Goal: Information Seeking & Learning: Learn about a topic

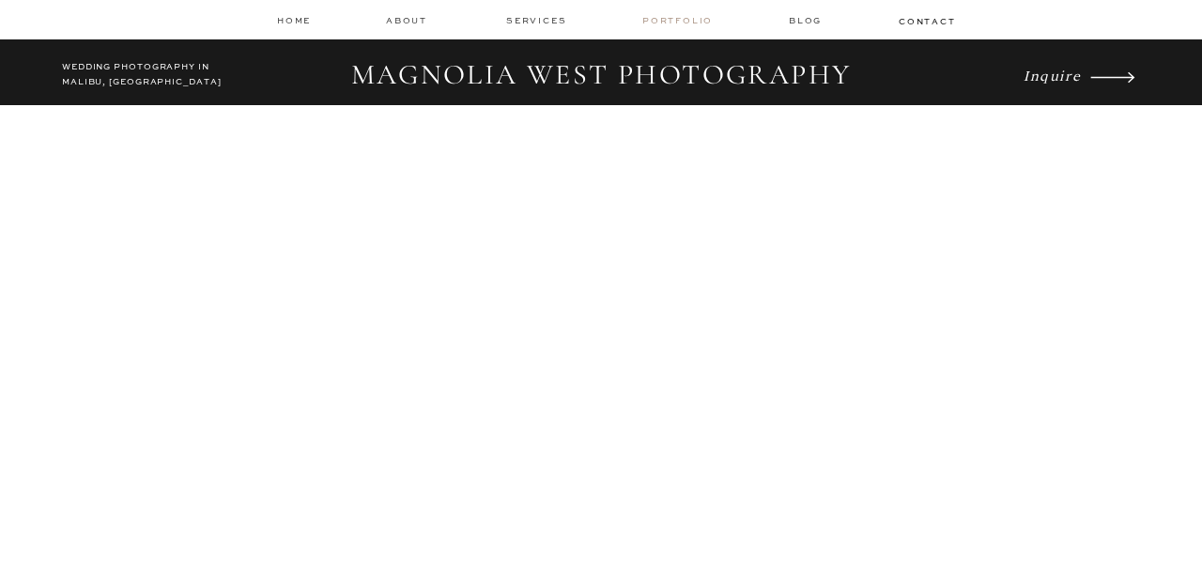
click at [676, 21] on nav "Portfolio" at bounding box center [679, 20] width 74 height 13
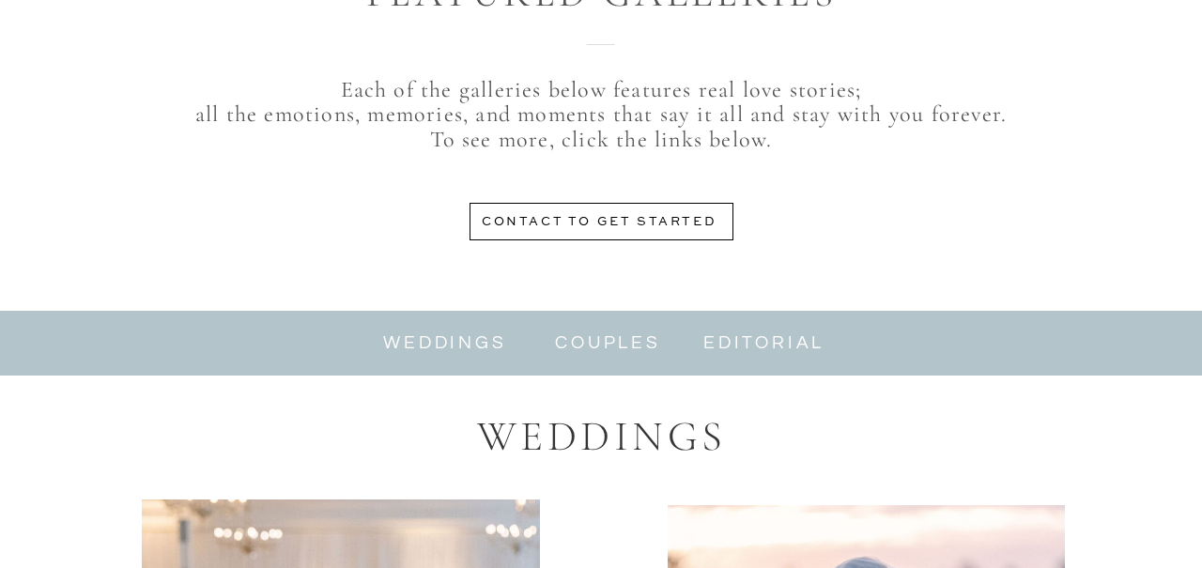
scroll to position [821, 0]
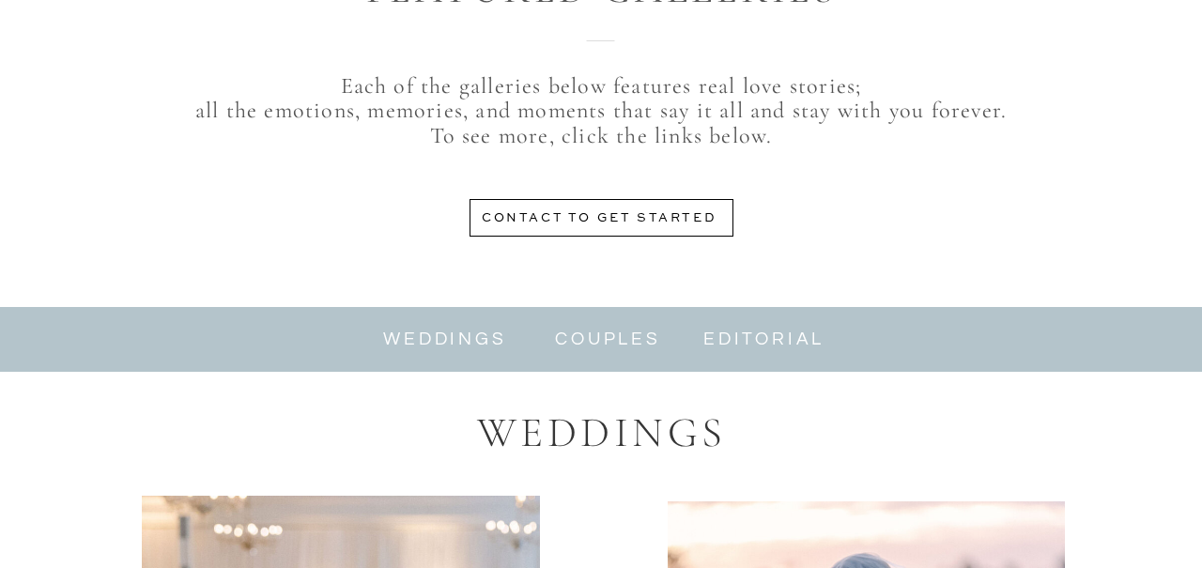
click at [444, 339] on nav "weddings" at bounding box center [445, 340] width 126 height 22
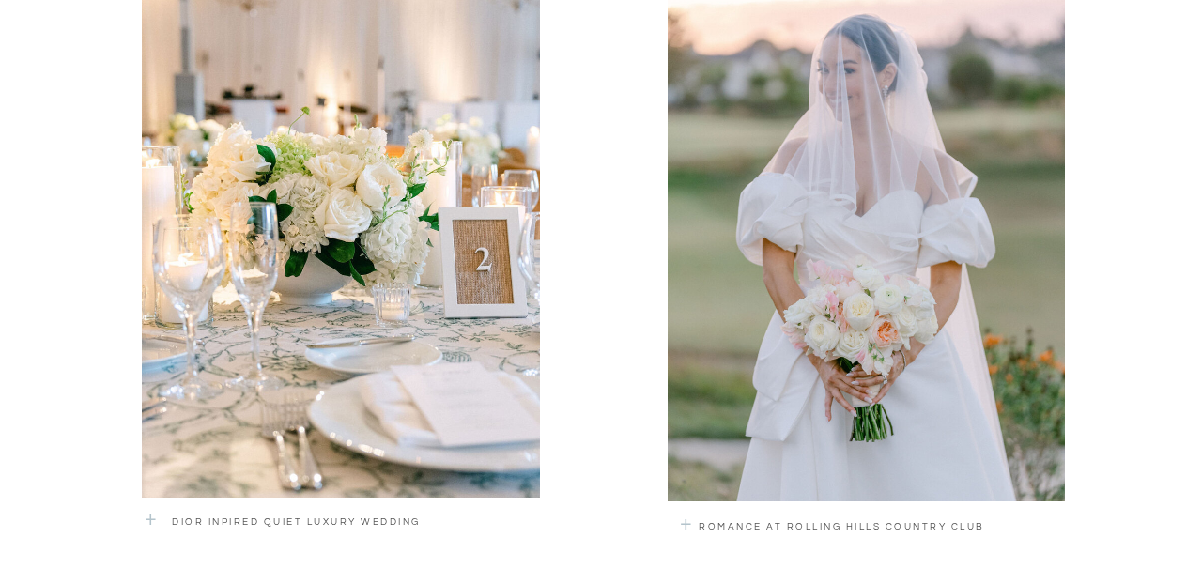
scroll to position [1358, 0]
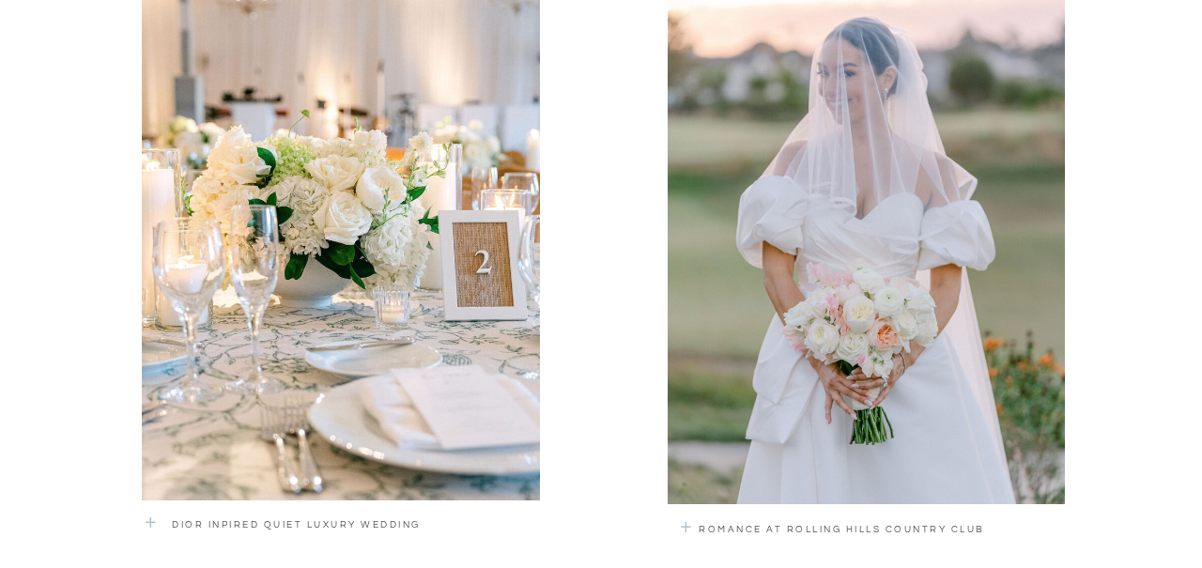
click at [773, 403] on div at bounding box center [866, 234] width 397 height 539
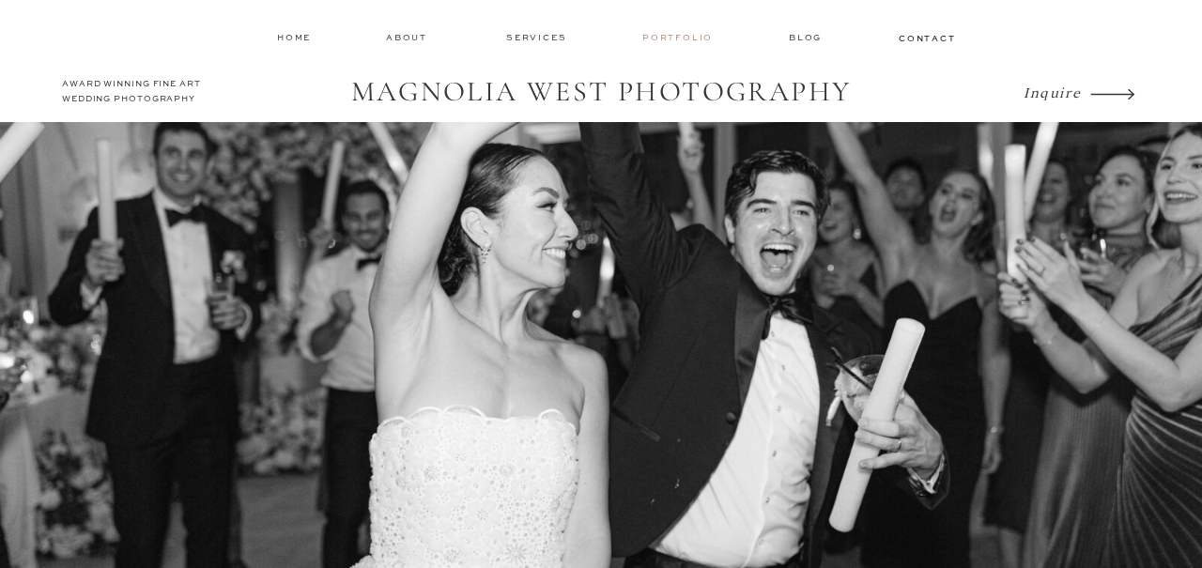
click at [666, 38] on nav "Portfolio" at bounding box center [679, 37] width 74 height 13
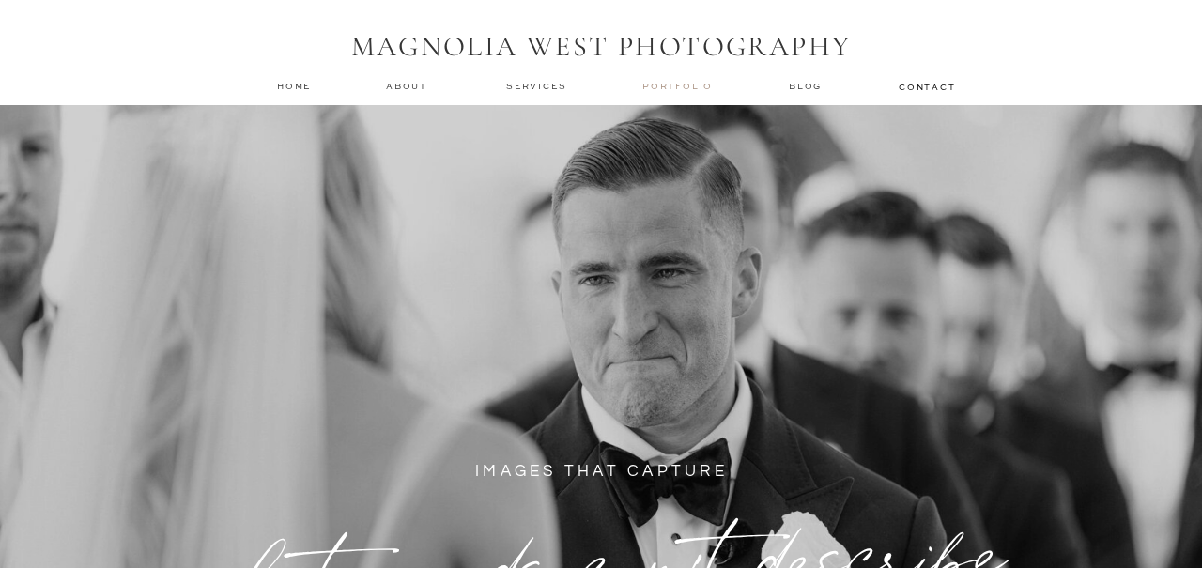
click at [674, 84] on nav "Portfolio" at bounding box center [679, 86] width 74 height 13
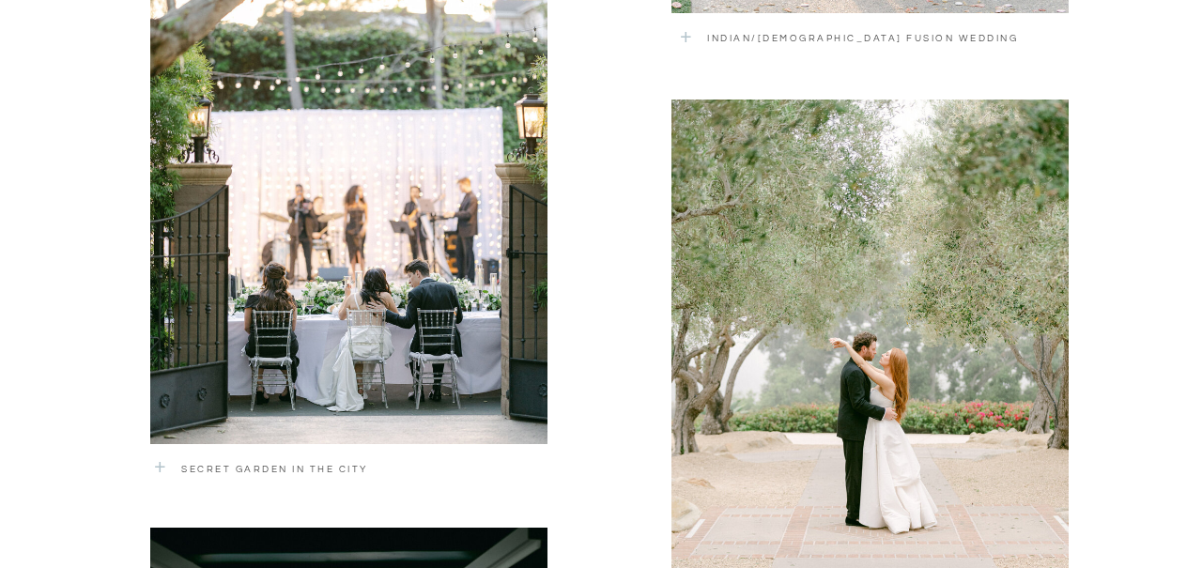
scroll to position [2528, 0]
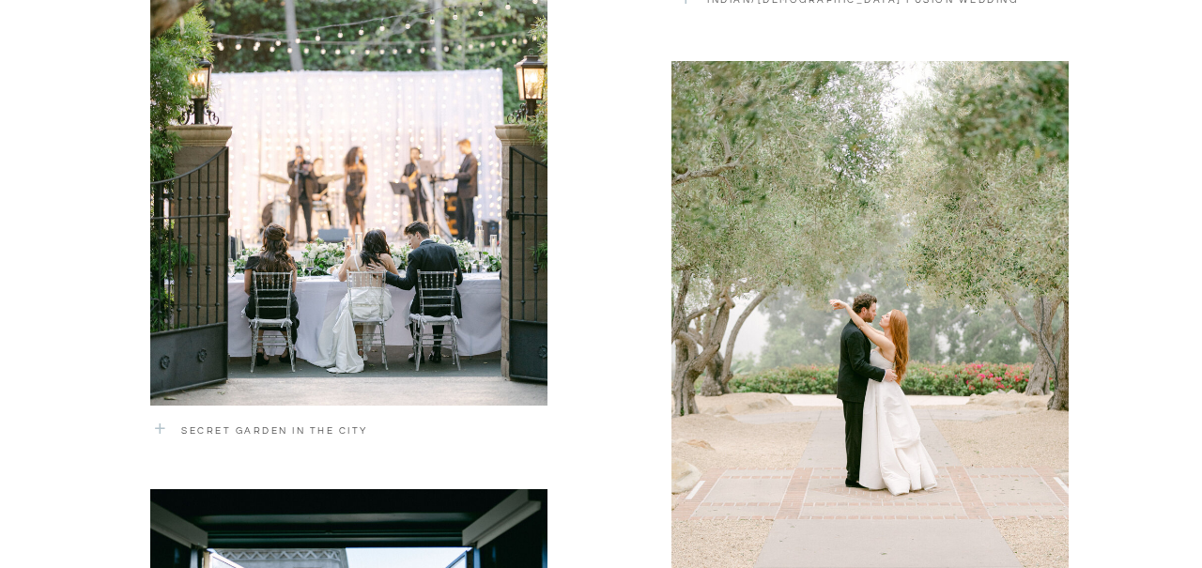
click at [398, 282] on div at bounding box center [348, 135] width 397 height 541
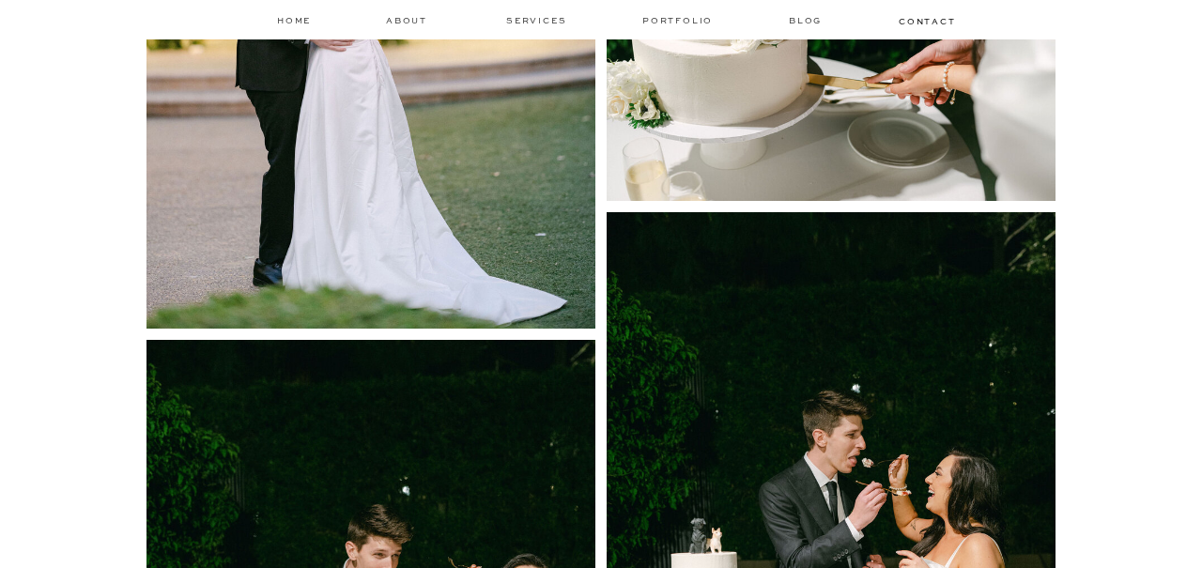
scroll to position [10322, 0]
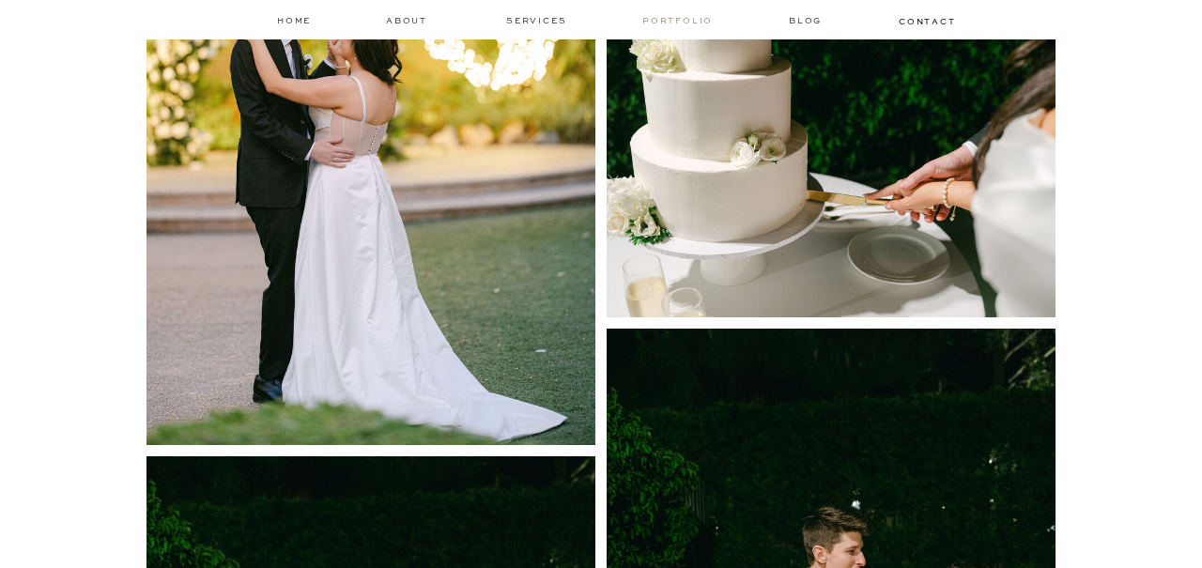
click at [682, 16] on nav "Portfolio" at bounding box center [679, 20] width 74 height 13
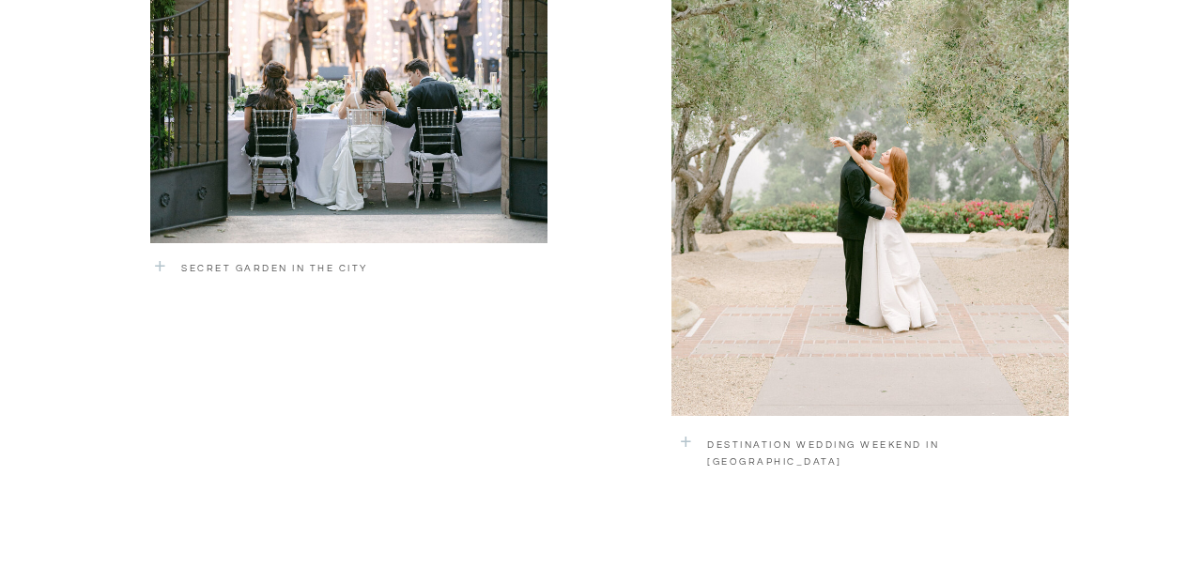
scroll to position [2690, 0]
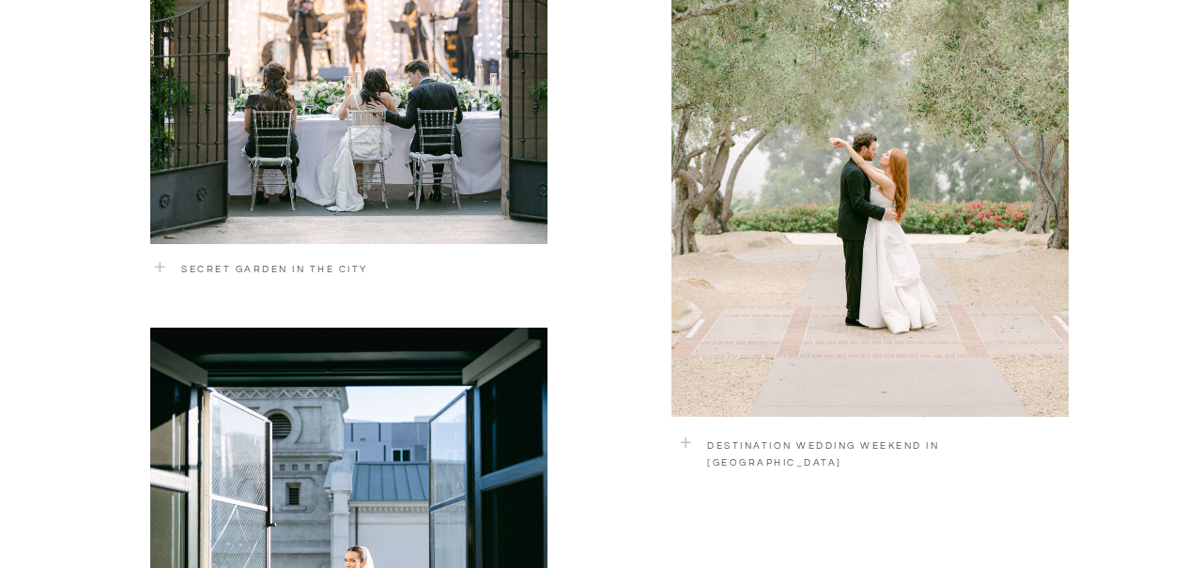
click at [802, 269] on div at bounding box center [869, 158] width 397 height 517
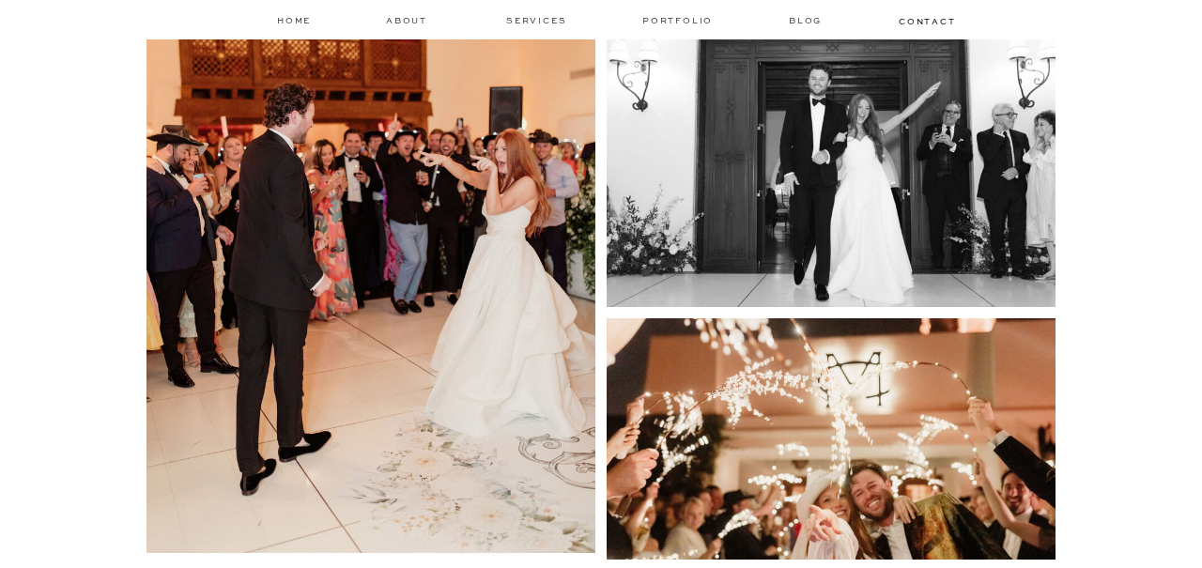
scroll to position [12837, 0]
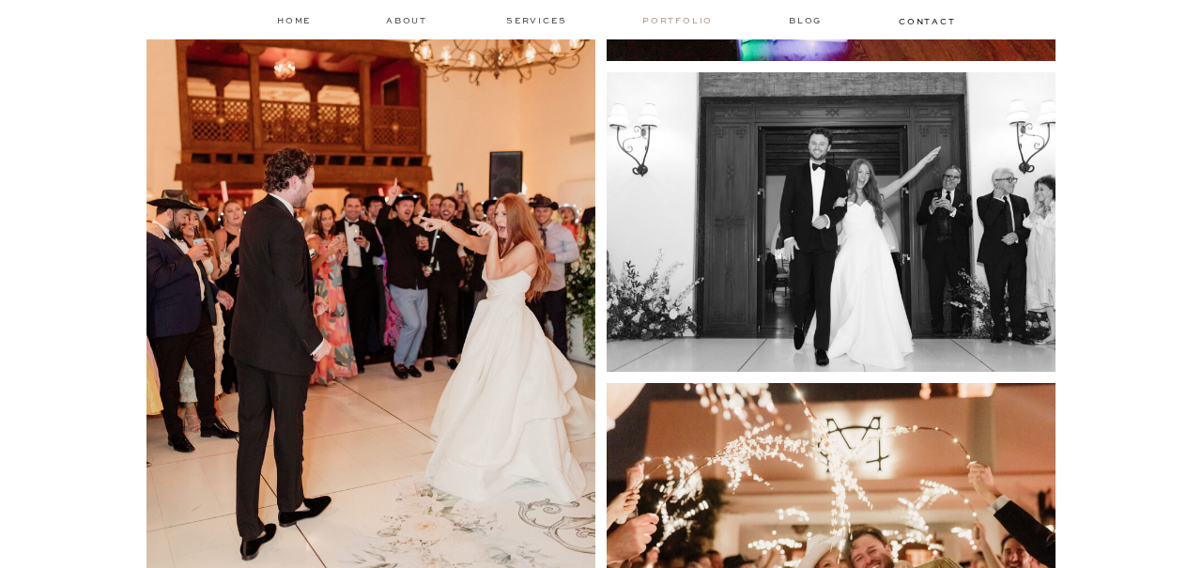
click at [660, 16] on nav "Portfolio" at bounding box center [679, 20] width 74 height 13
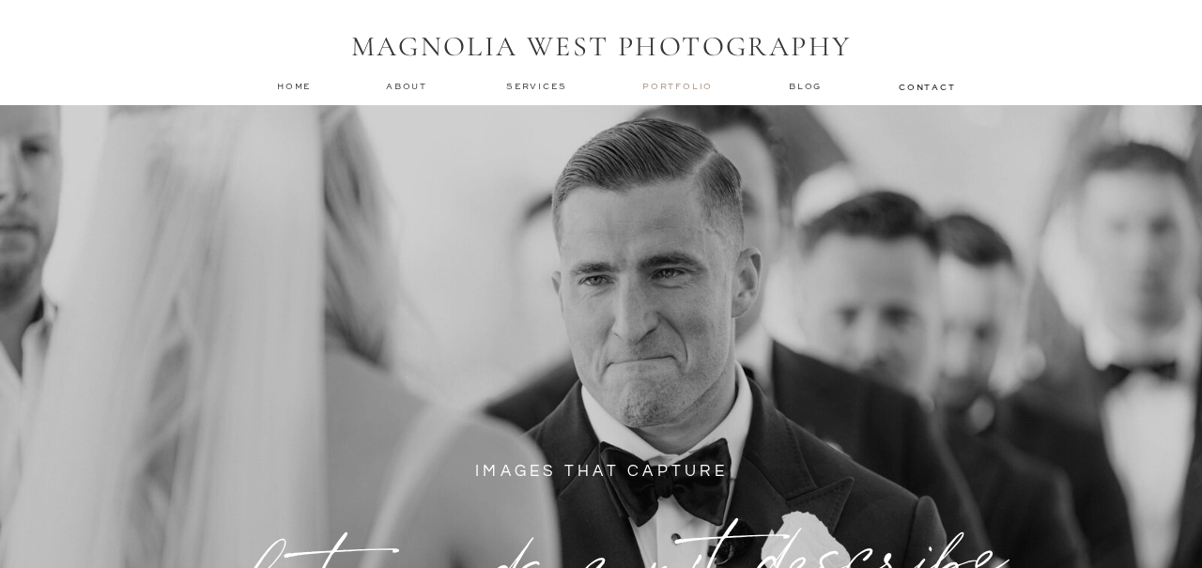
click at [658, 85] on nav "Portfolio" at bounding box center [679, 86] width 74 height 13
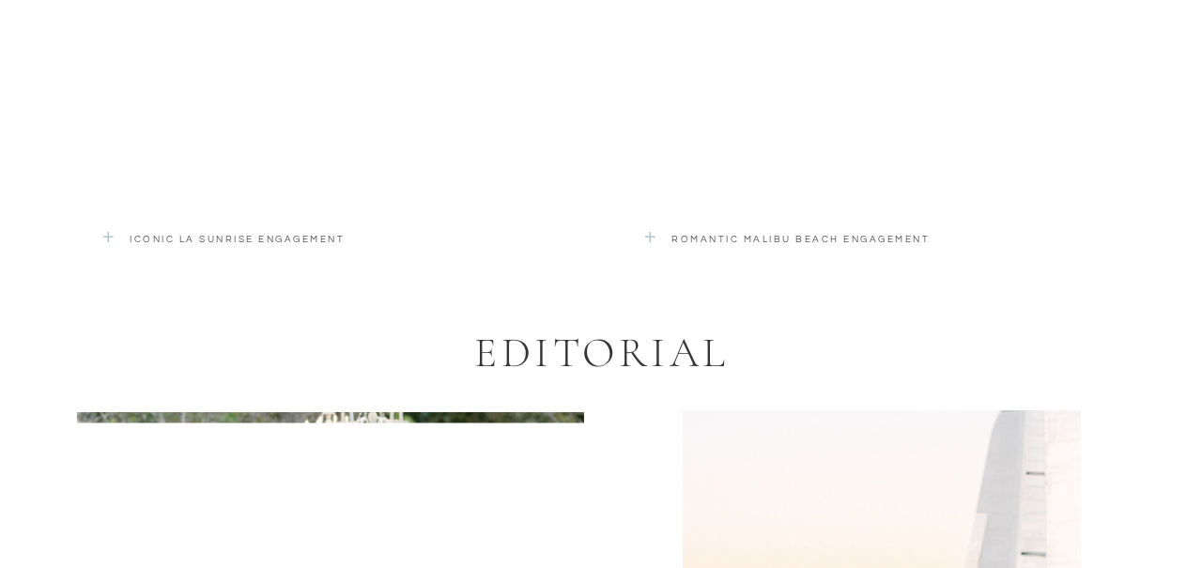
scroll to position [3777, 0]
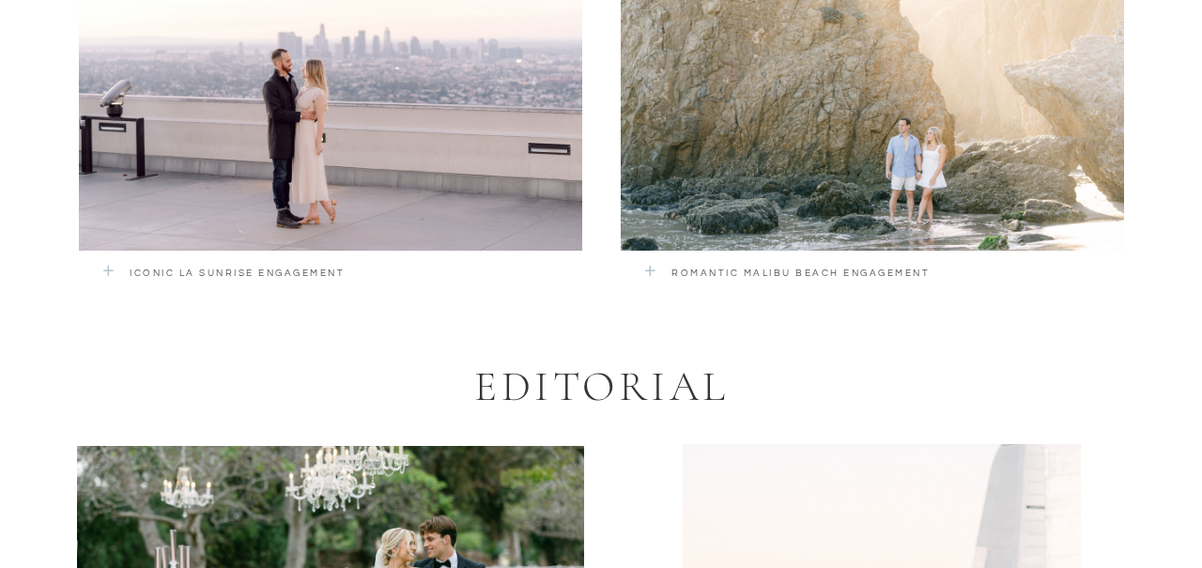
click at [762, 94] on div at bounding box center [872, 84] width 503 height 332
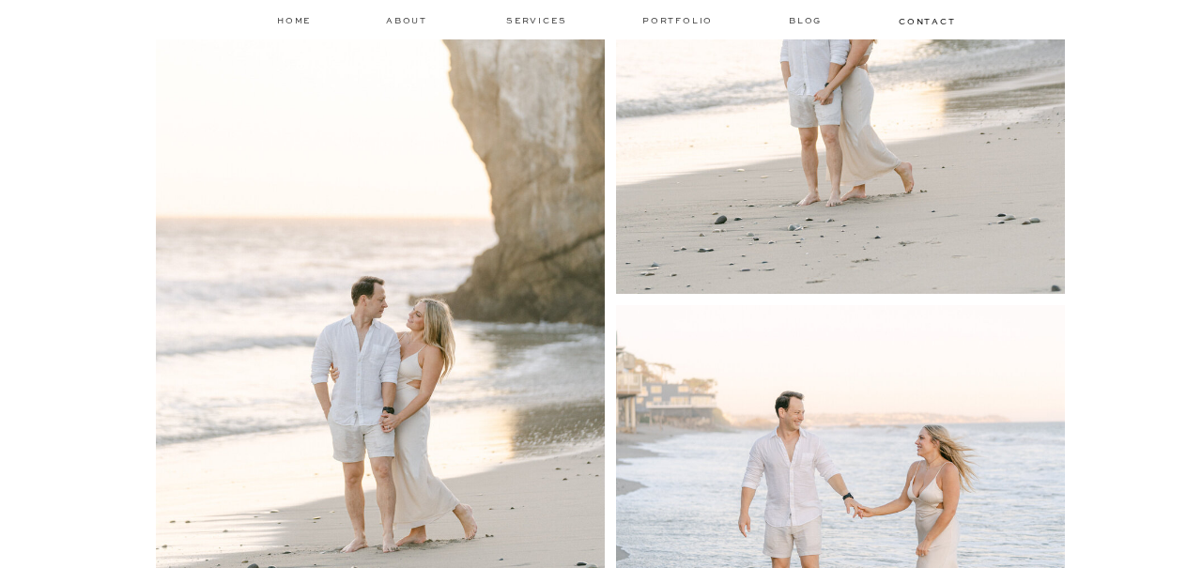
scroll to position [1407, 0]
